Goal: Find specific page/section

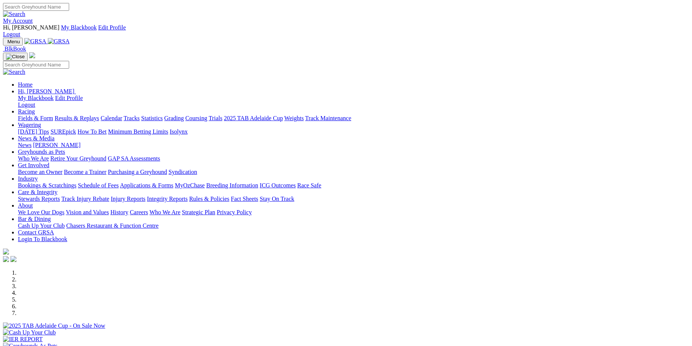
scroll to position [237, 0]
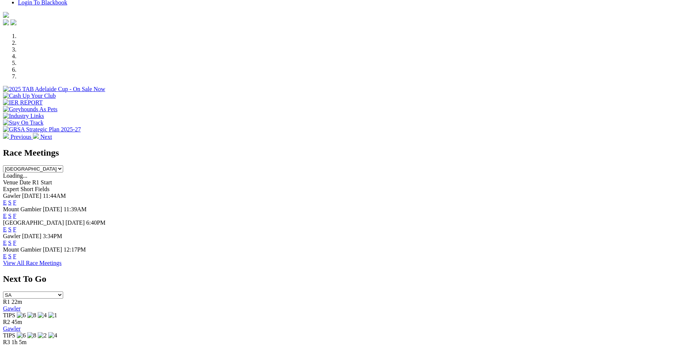
click at [16, 199] on link "F" at bounding box center [14, 202] width 3 height 6
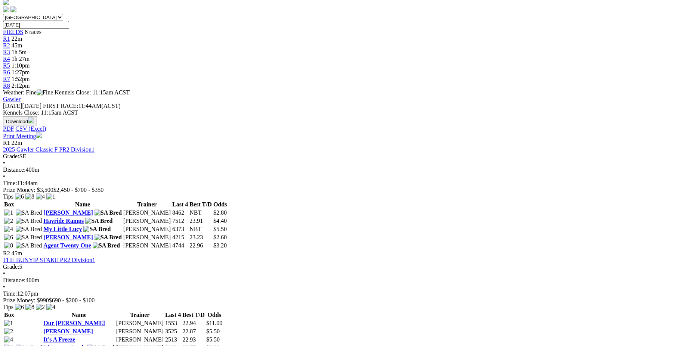
scroll to position [70, 0]
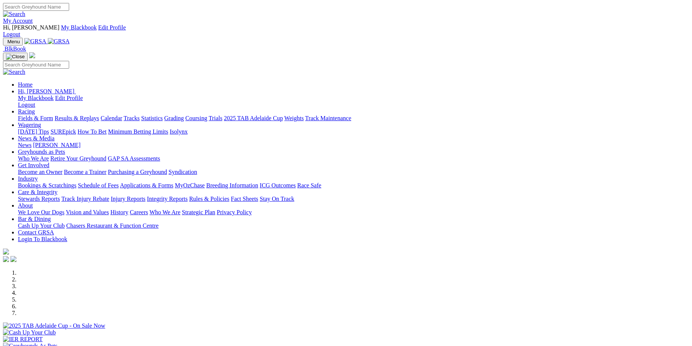
scroll to position [237, 0]
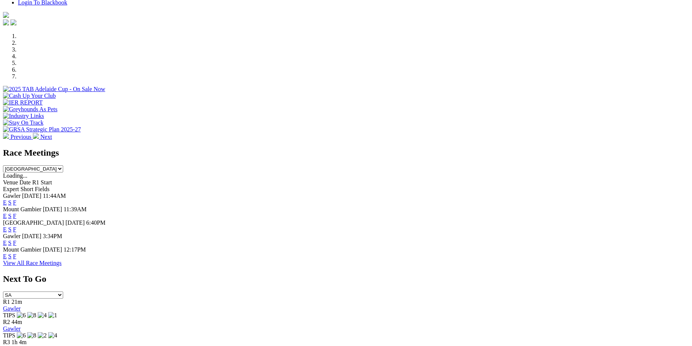
click at [16, 226] on link "F" at bounding box center [14, 229] width 3 height 6
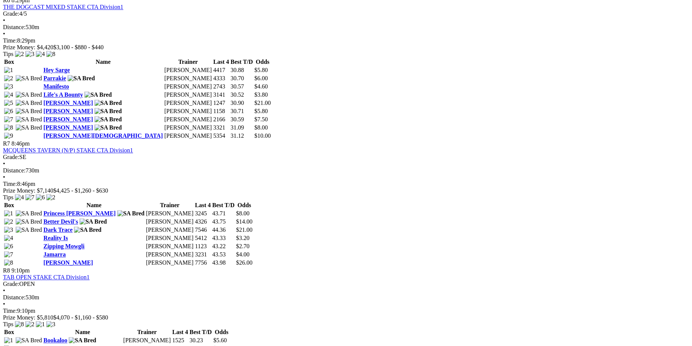
scroll to position [1095, 0]
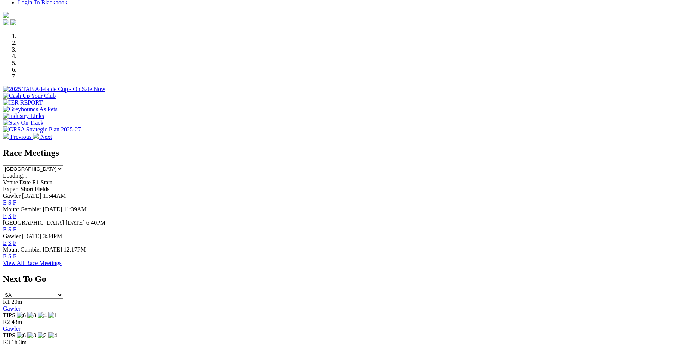
scroll to position [237, 0]
click at [16, 240] on link "F" at bounding box center [14, 243] width 3 height 6
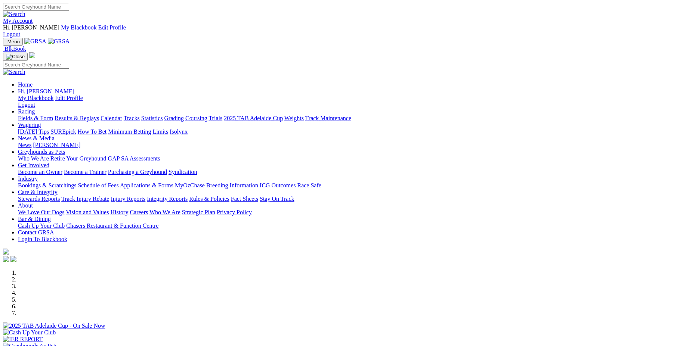
scroll to position [237, 0]
